Goal: Information Seeking & Learning: Check status

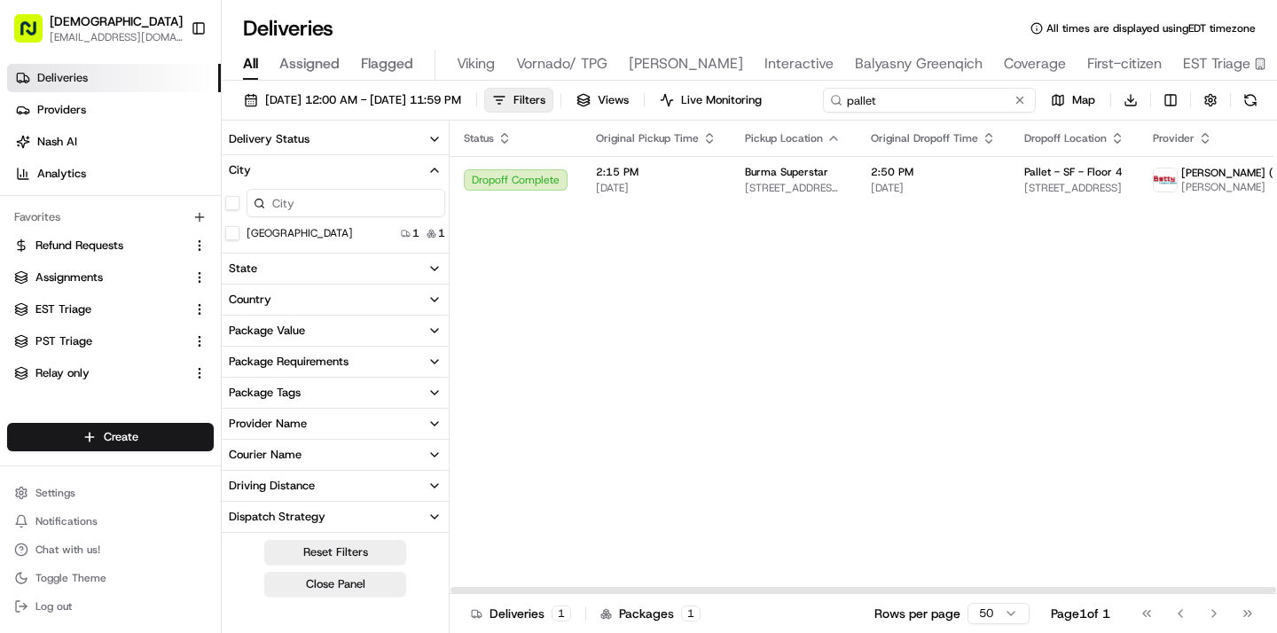
click at [938, 98] on input "pallet" at bounding box center [929, 100] width 213 height 25
type input "p"
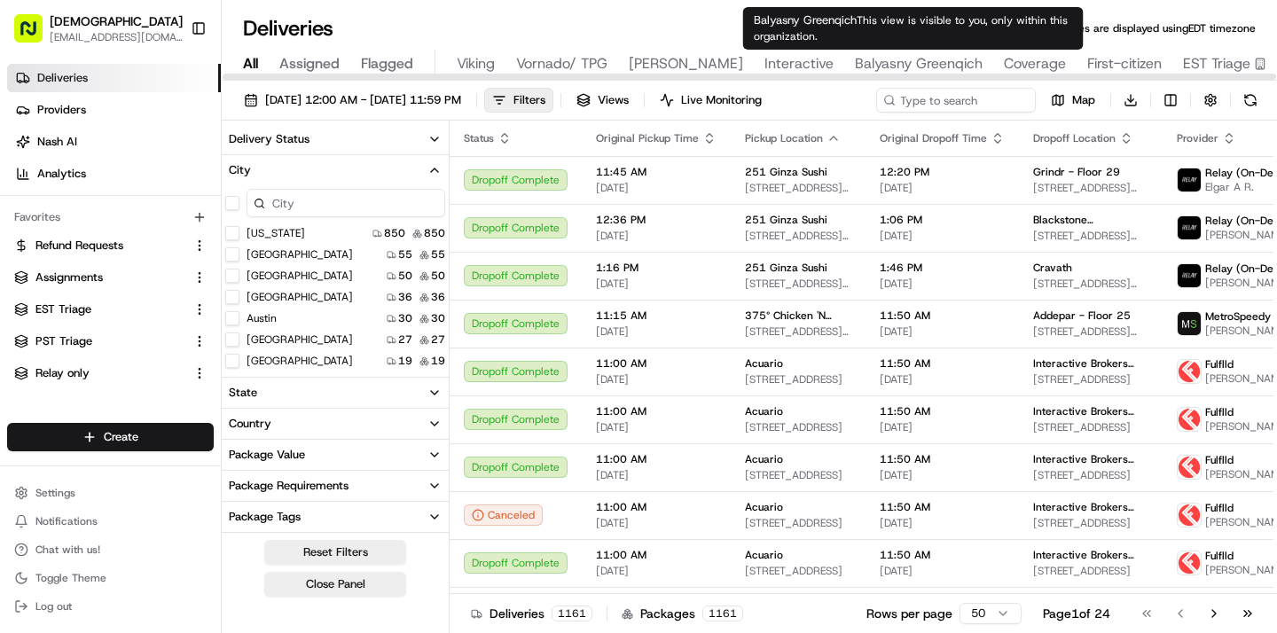
click at [892, 70] on span "Balyasny Greenqich" at bounding box center [919, 63] width 128 height 21
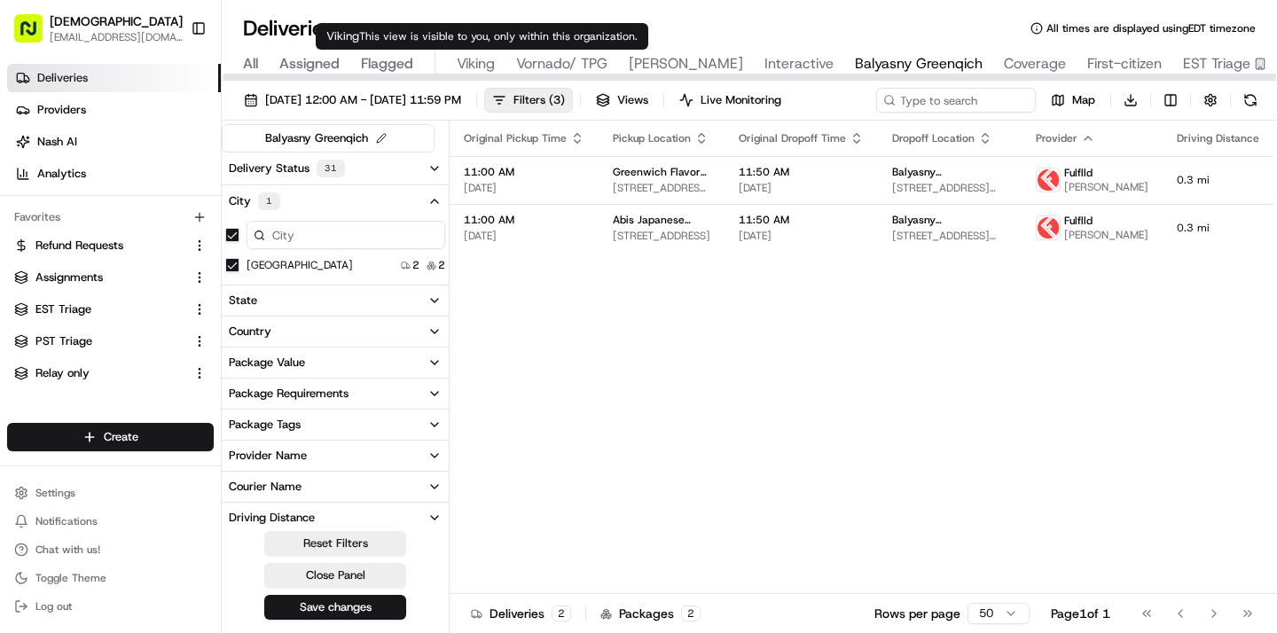
click at [483, 57] on span "Viking" at bounding box center [476, 63] width 38 height 21
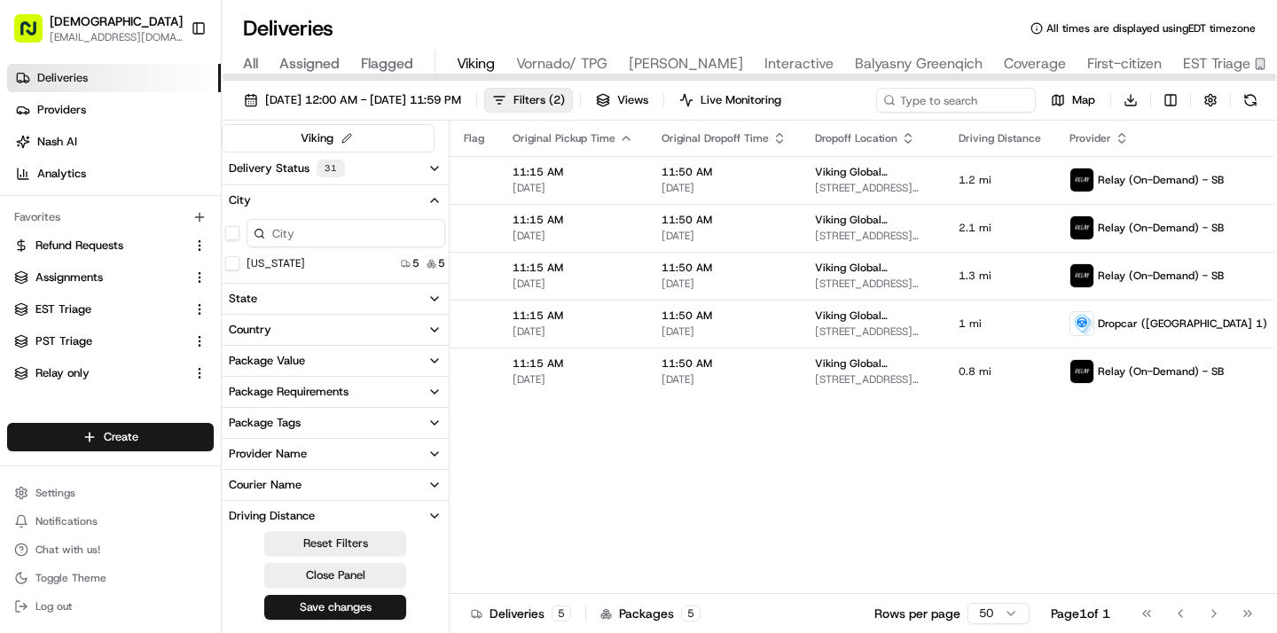
click at [263, 61] on div "All Assigned Flagged Viking Vornado/ TPG [PERSON_NAME] Interactive Balyasny Gre…" at bounding box center [880, 65] width 1316 height 31
click at [255, 63] on span "All" at bounding box center [250, 63] width 15 height 21
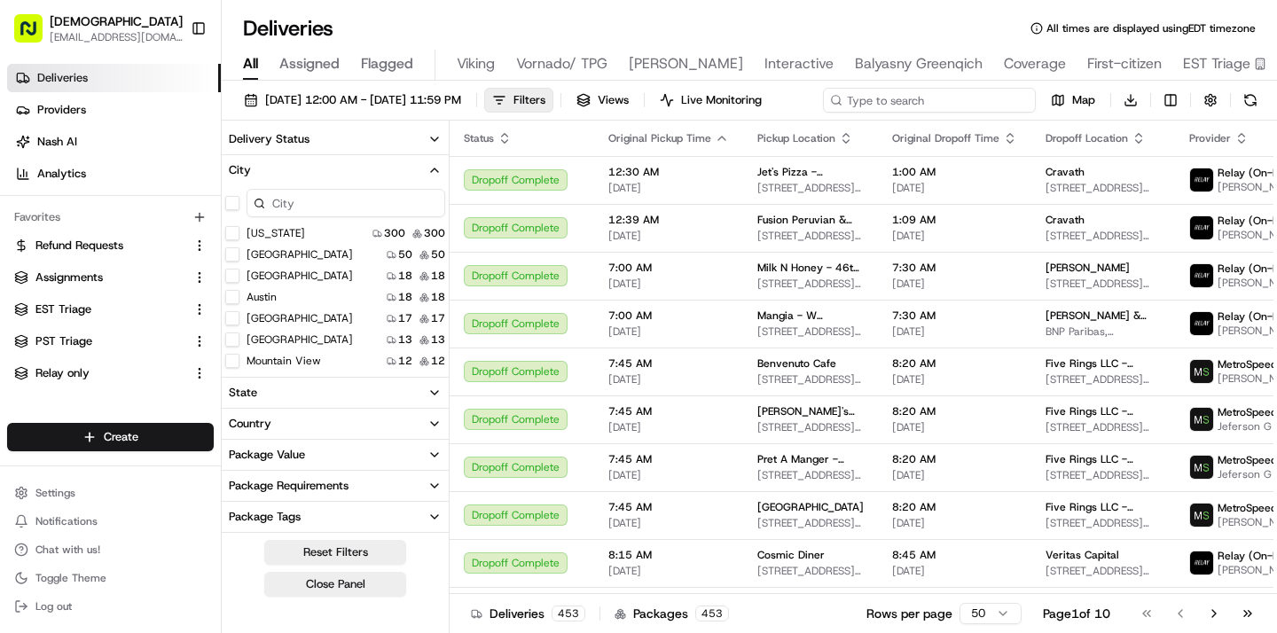
click at [935, 102] on div "[DATE] 12:00 AM - [DATE] 11:59 PM Filters Views Live Monitoring Map Download" at bounding box center [750, 104] width 1056 height 33
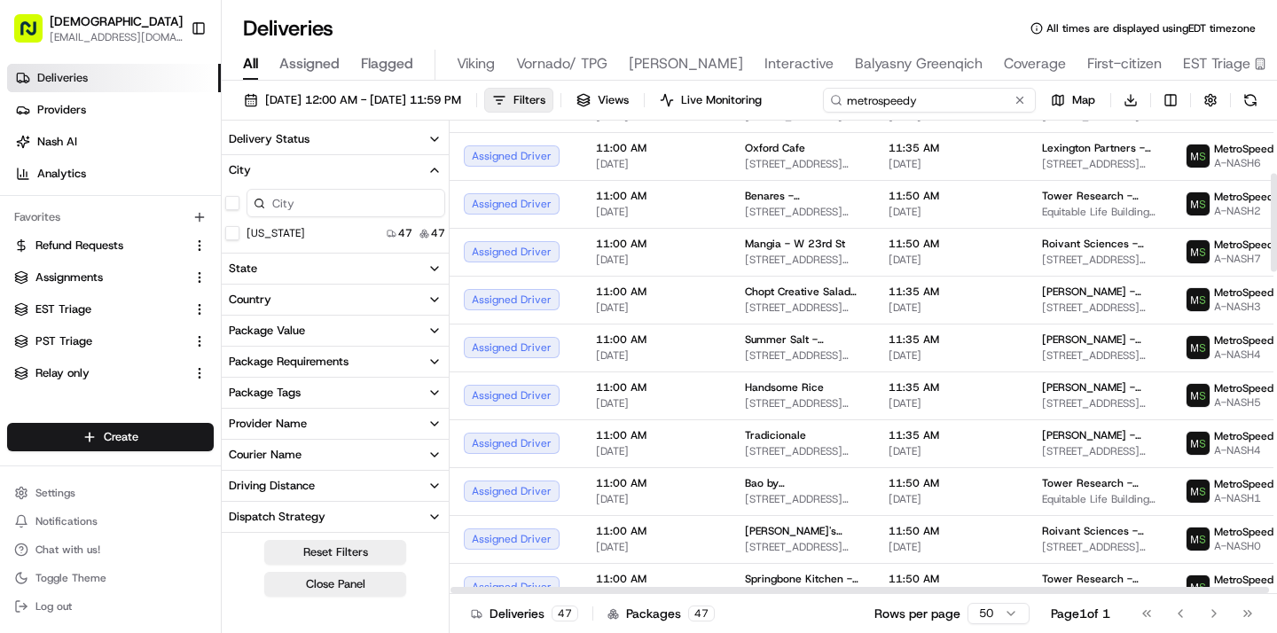
scroll to position [249, 0]
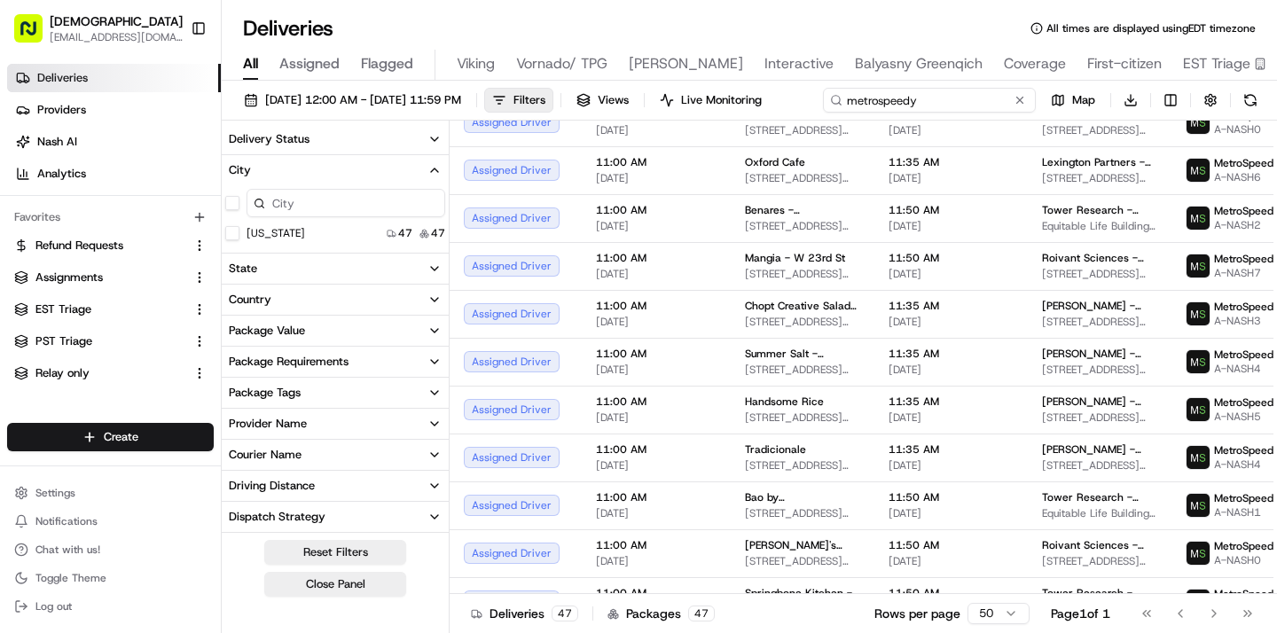
type input "metrospeedy"
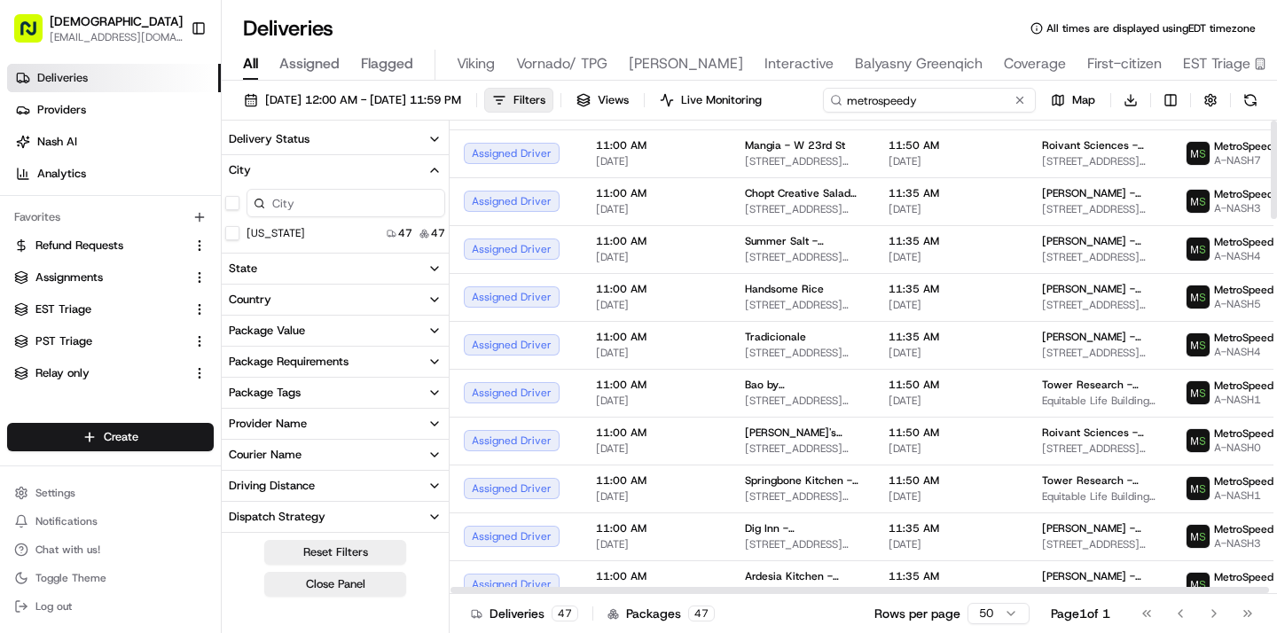
scroll to position [0, 0]
